Goal: Information Seeking & Learning: Learn about a topic

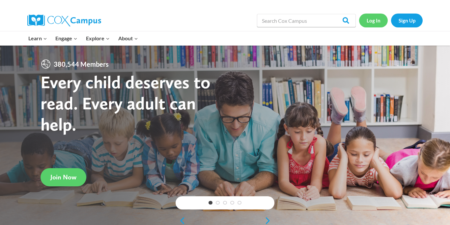
click at [374, 23] on link "Log In" at bounding box center [373, 21] width 29 height 14
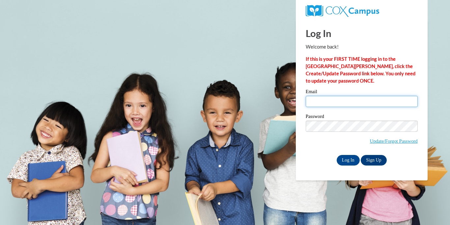
click at [326, 103] on input "Email" at bounding box center [362, 101] width 112 height 11
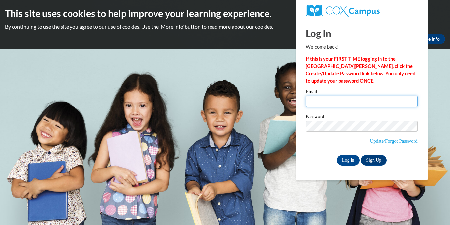
type input "[EMAIL_ADDRESS][DOMAIN_NAME]"
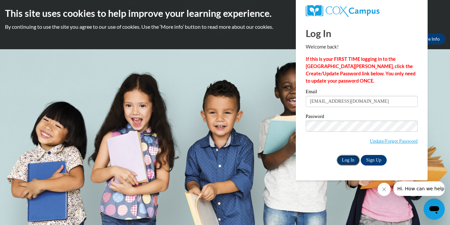
click at [350, 158] on input "Log In" at bounding box center [348, 160] width 23 height 11
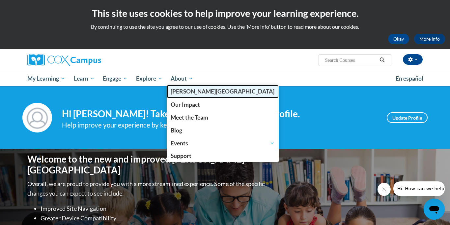
click at [186, 91] on span "[PERSON_NAME][GEOGRAPHIC_DATA]" at bounding box center [223, 91] width 104 height 7
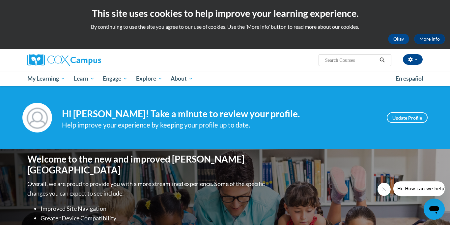
click at [347, 60] on input "Search..." at bounding box center [351, 60] width 53 height 8
type input "emergent lit"
click at [383, 59] on icon "Search" at bounding box center [382, 59] width 5 height 5
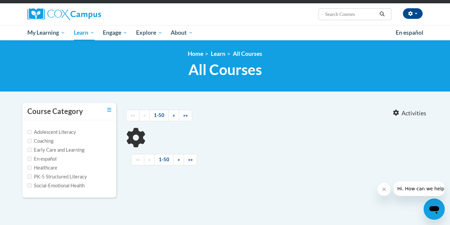
scroll to position [46, 0]
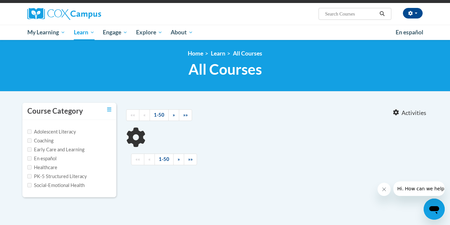
type input "emergent lit"
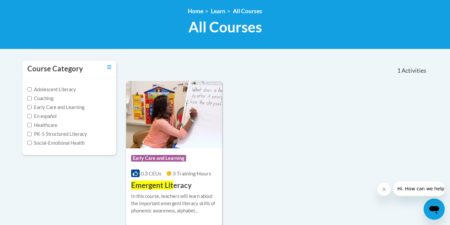
scroll to position [90, 0]
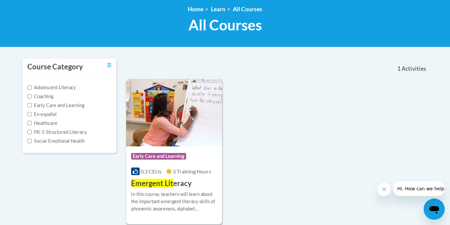
click at [189, 190] on div "In this course, teachers will learn about the important emergent literacy skill…" at bounding box center [174, 201] width 86 height 22
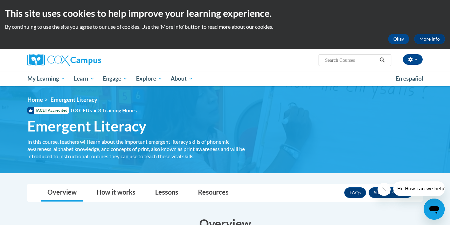
click at [183, 146] on div "In this course, teachers will learn about the important emergent literacy skill…" at bounding box center [140, 149] width 227 height 22
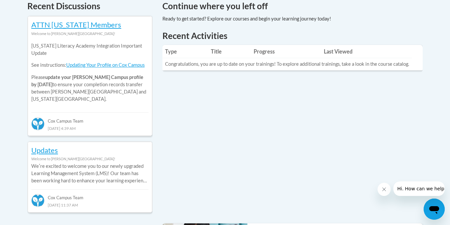
scroll to position [288, 0]
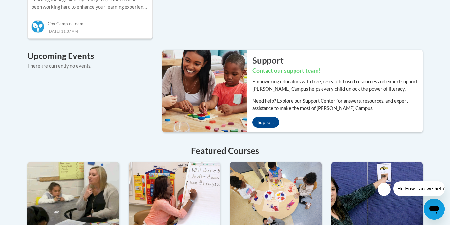
click at [232, 97] on img at bounding box center [203, 90] width 90 height 82
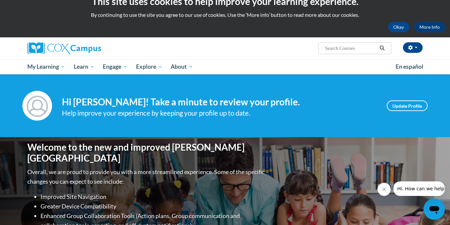
scroll to position [0, 0]
